Goal: Entertainment & Leisure: Consume media (video, audio)

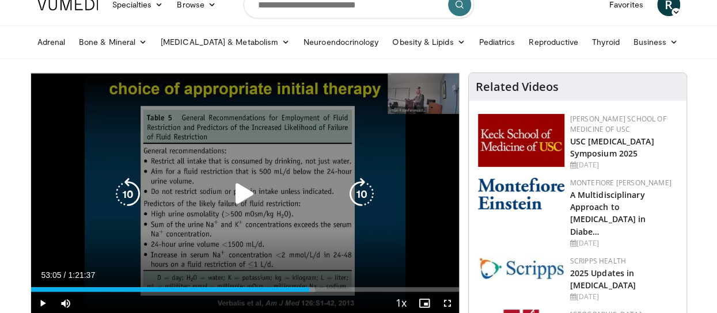
scroll to position [58, 0]
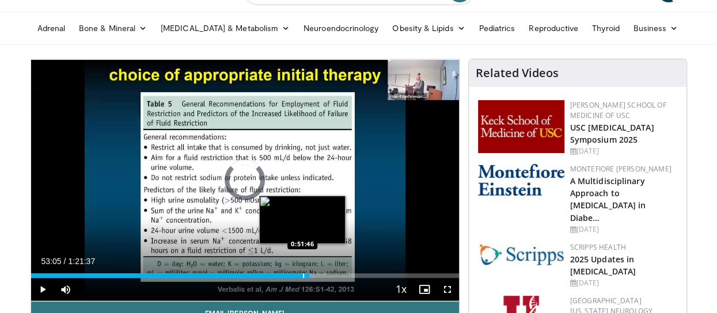
click at [303, 275] on div "Progress Bar" at bounding box center [303, 276] width 1 height 5
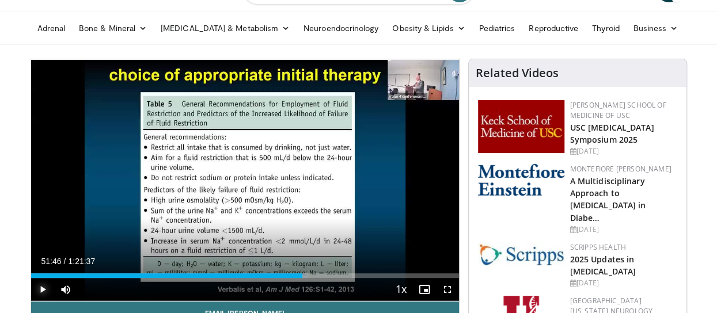
click at [41, 285] on span "Video Player" at bounding box center [42, 289] width 23 height 23
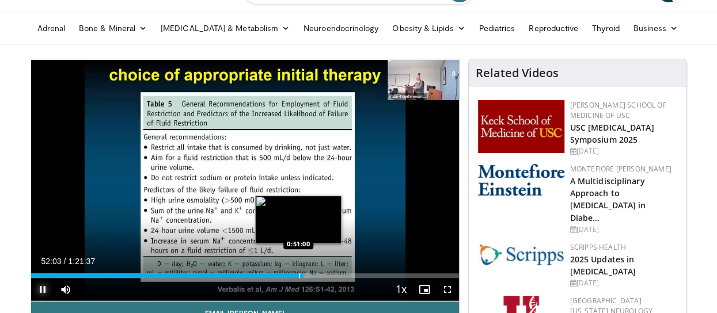
click at [299, 276] on div "Progress Bar" at bounding box center [299, 276] width 1 height 5
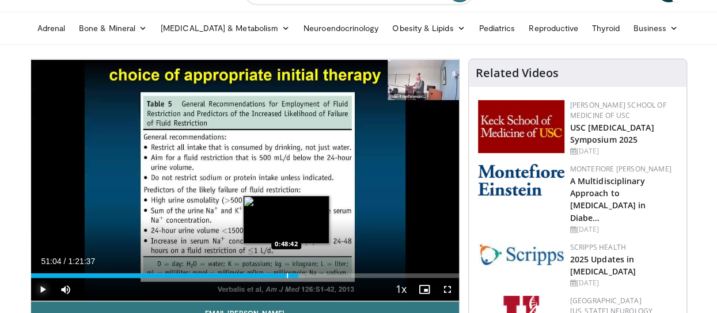
click at [287, 276] on div "Progress Bar" at bounding box center [287, 276] width 1 height 5
click at [280, 275] on div "Progress Bar" at bounding box center [280, 276] width 1 height 5
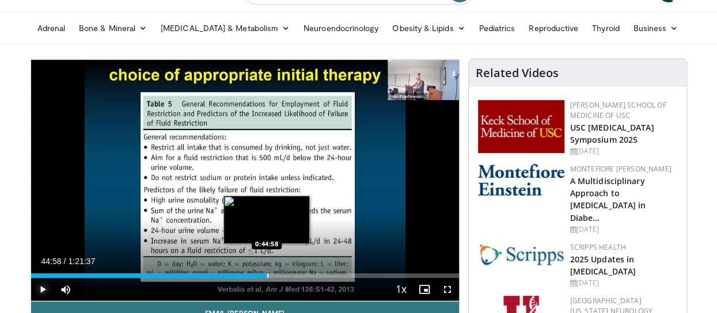
click at [267, 275] on div "Progress Bar" at bounding box center [267, 276] width 1 height 5
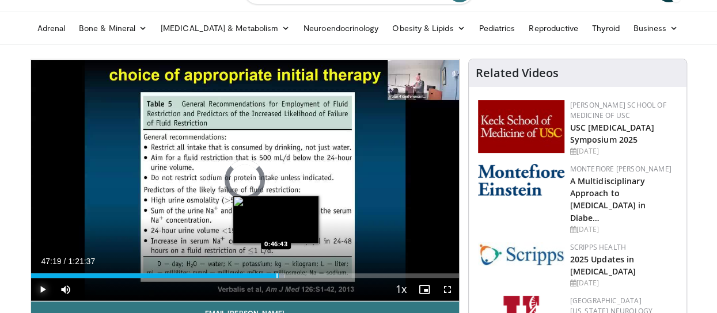
click at [276, 278] on div "Progress Bar" at bounding box center [276, 276] width 1 height 5
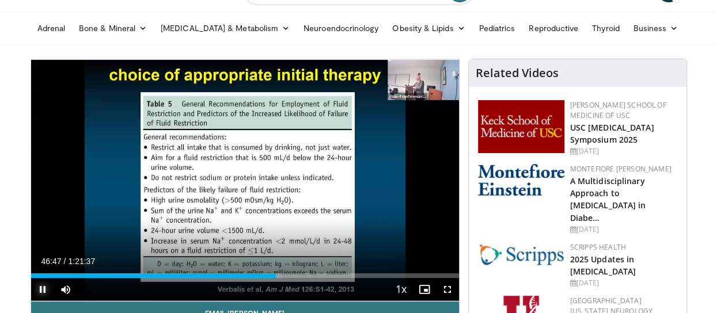
click at [46, 289] on span "Video Player" at bounding box center [42, 289] width 23 height 23
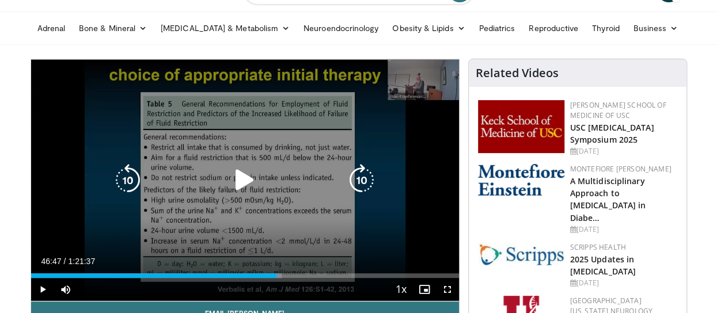
click at [242, 189] on icon "Video Player" at bounding box center [245, 180] width 32 height 32
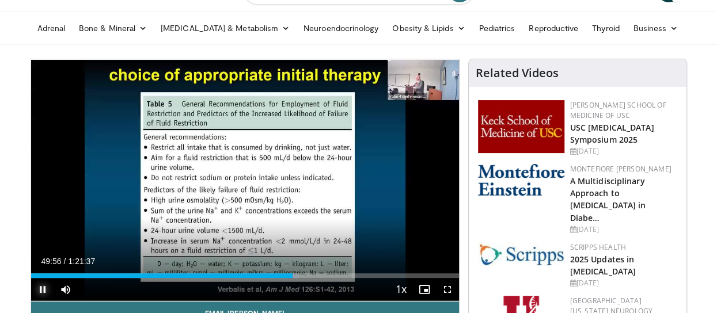
click at [41, 285] on span "Video Player" at bounding box center [42, 289] width 23 height 23
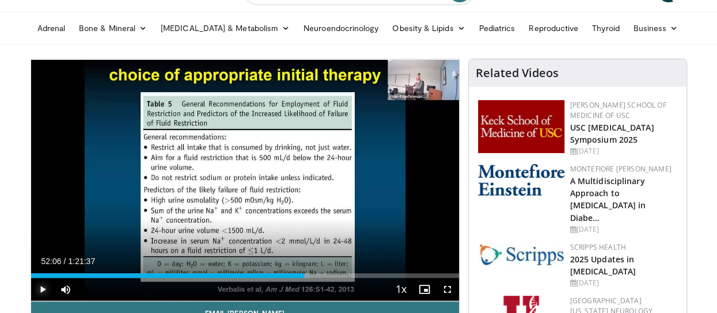
click at [41, 285] on span "Video Player" at bounding box center [42, 289] width 23 height 23
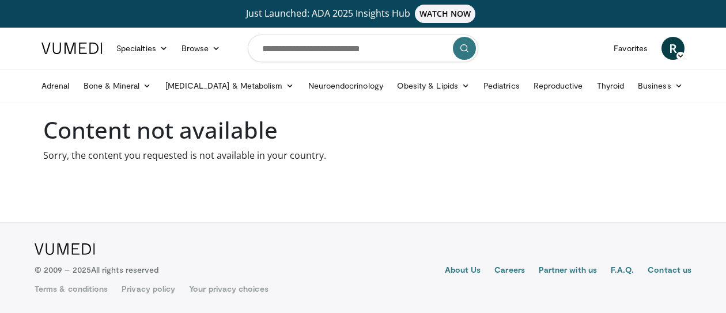
click at [437, 10] on span "WATCH NOW" at bounding box center [445, 14] width 61 height 18
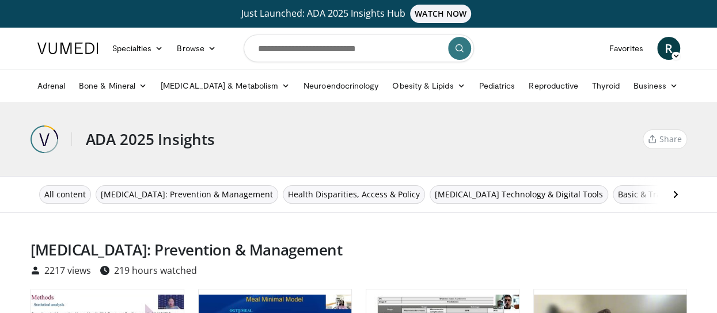
scroll to position [58, 0]
